Goal: Use online tool/utility: Utilize a website feature to perform a specific function

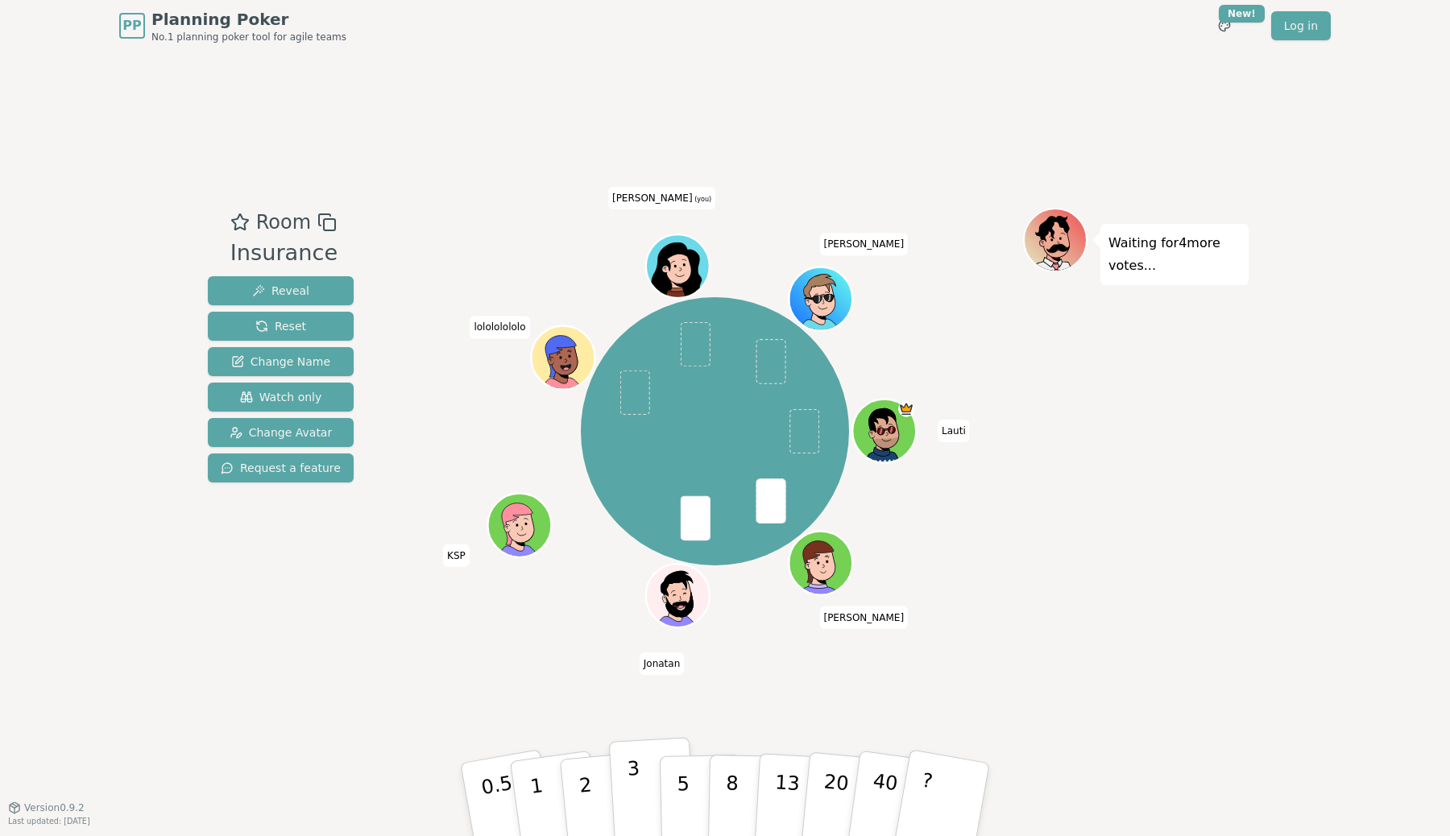
click at [635, 784] on p "3" at bounding box center [636, 801] width 18 height 88
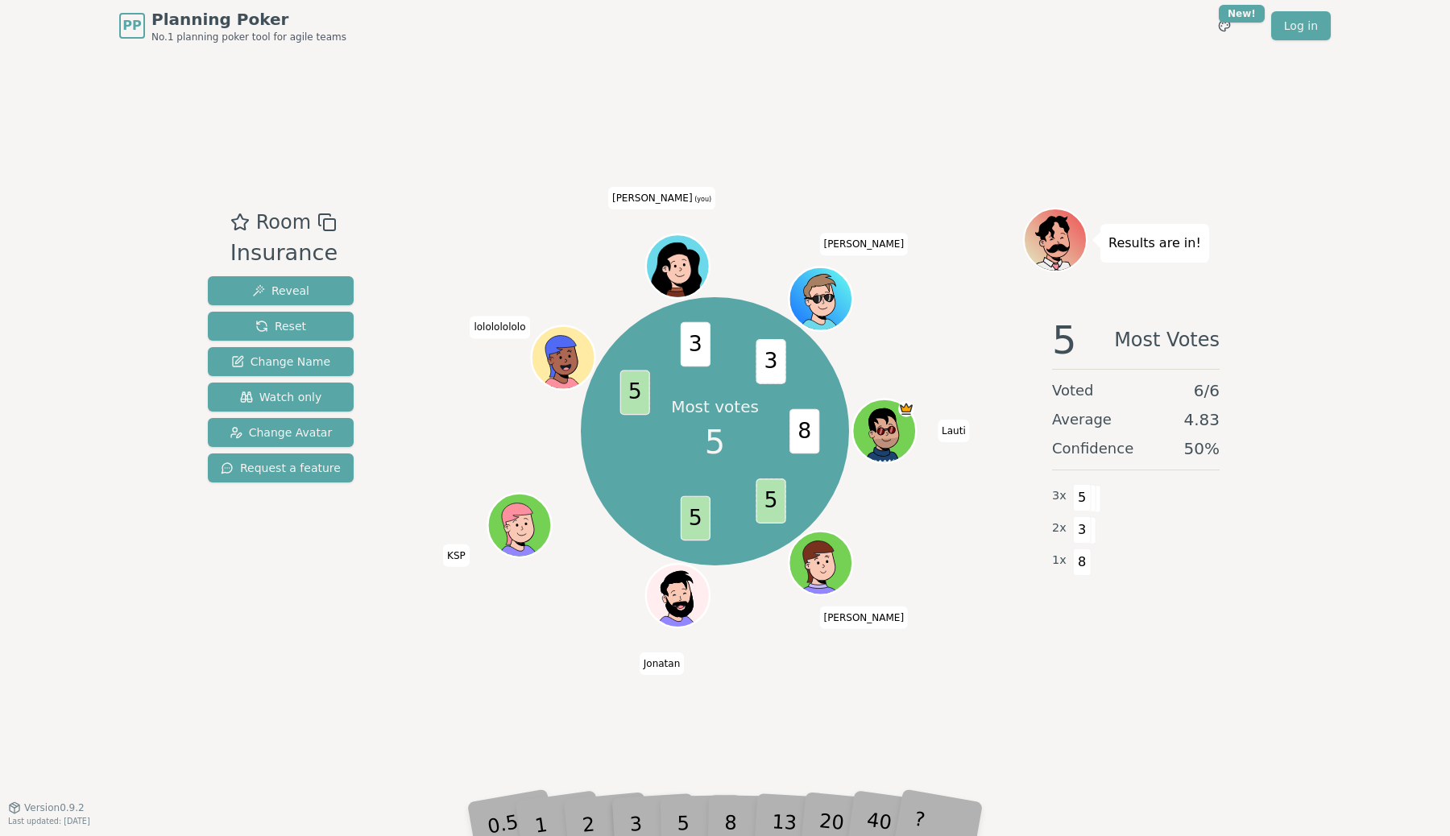
click at [921, 567] on div "Most votes 5 8 5 5 5 3 3 Lauti Luisa Jonatan KSP lolololololo Eddy (you) Josh" at bounding box center [715, 431] width 616 height 389
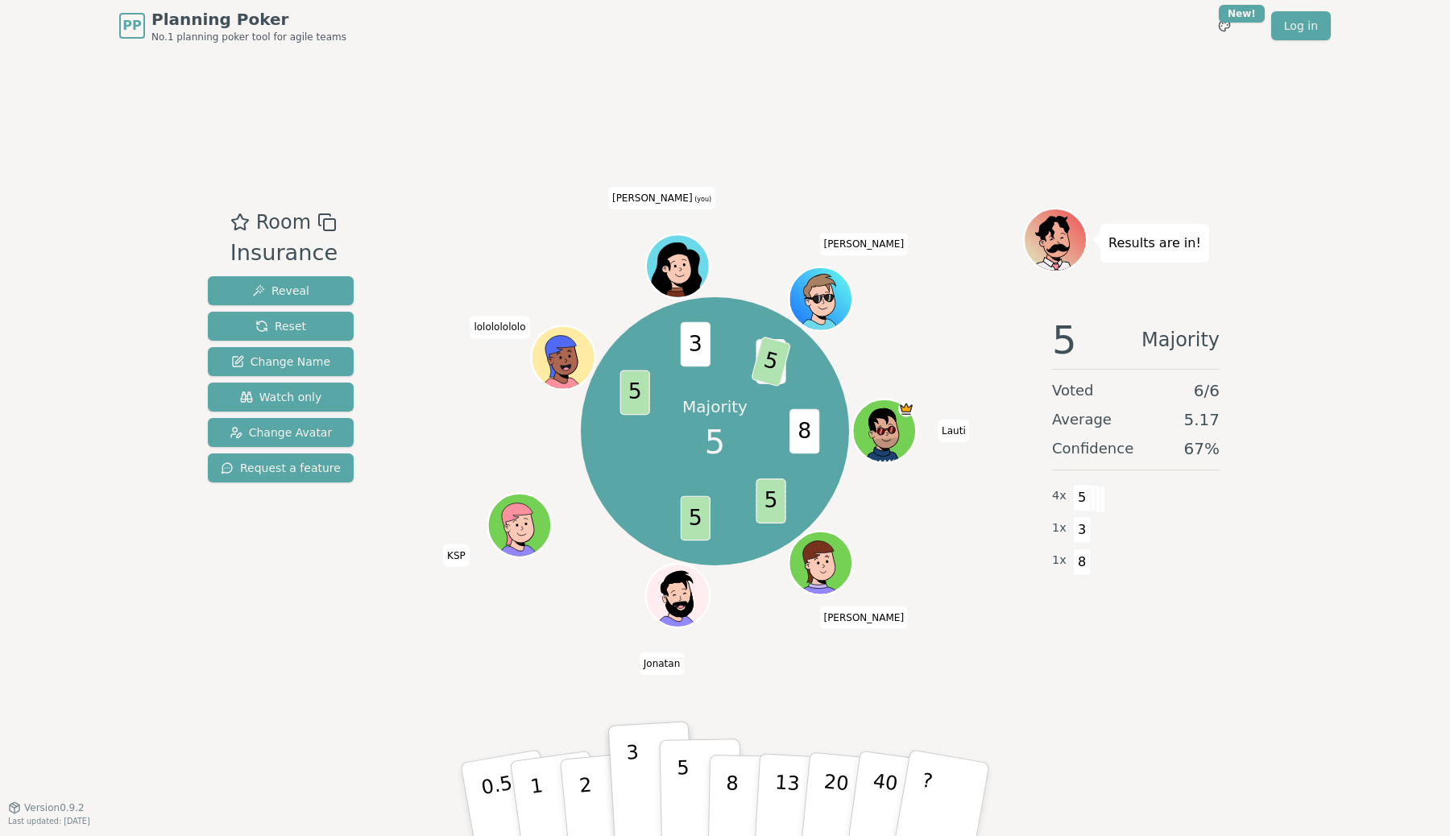
click at [680, 784] on p "5" at bounding box center [684, 799] width 14 height 87
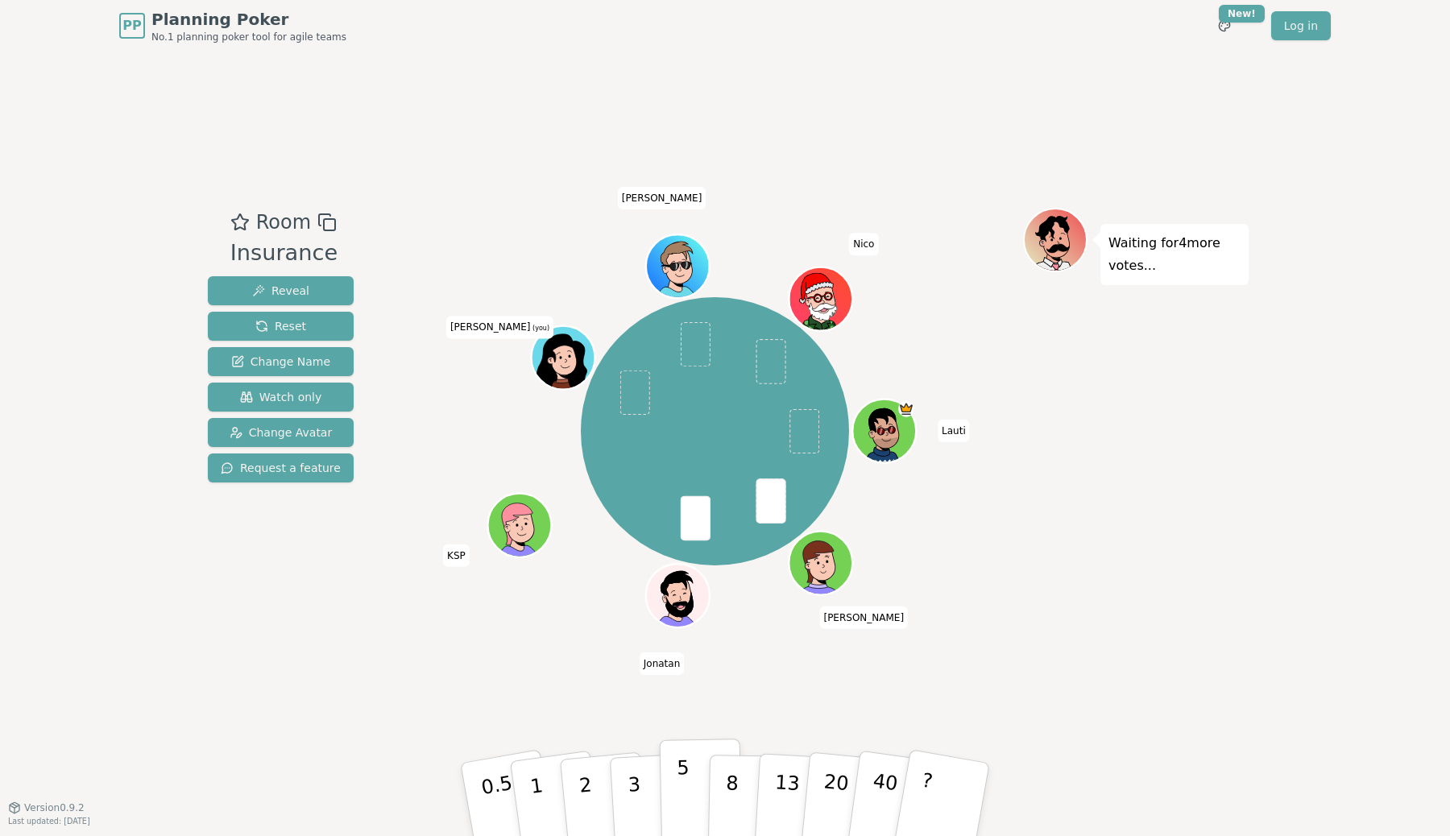
click at [693, 787] on button "5" at bounding box center [701, 800] width 83 height 122
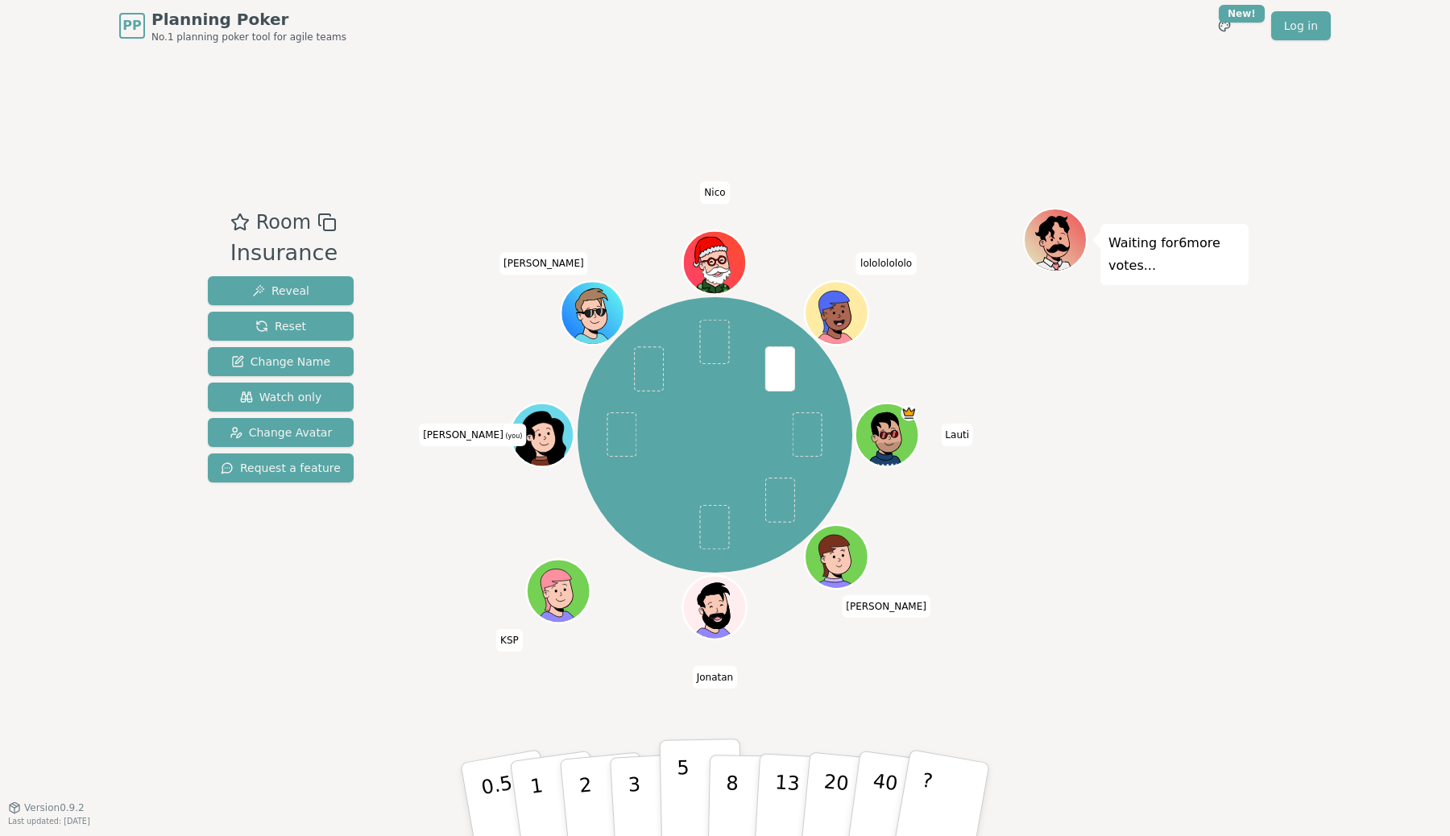
click at [675, 794] on button "5" at bounding box center [701, 800] width 83 height 122
click at [690, 790] on button "5" at bounding box center [701, 800] width 83 height 122
